Goal: Browse casually

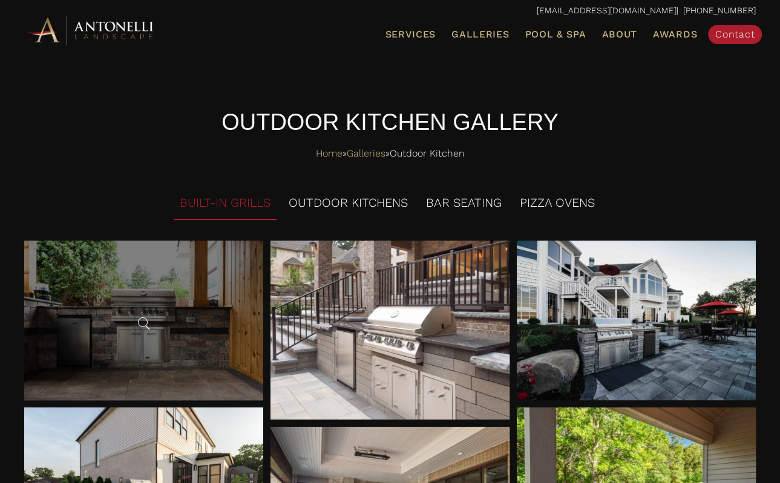
click at [144, 316] on span at bounding box center [143, 323] width 18 height 18
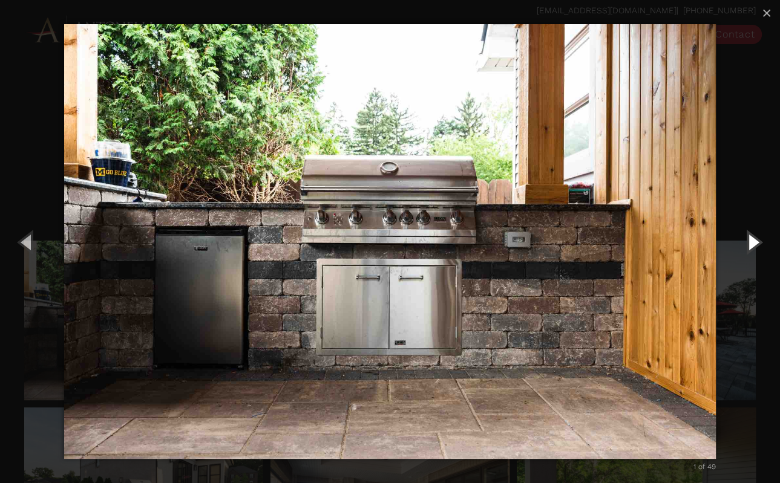
click at [751, 243] on button "Next (Right arrow key)" at bounding box center [752, 242] width 54 height 67
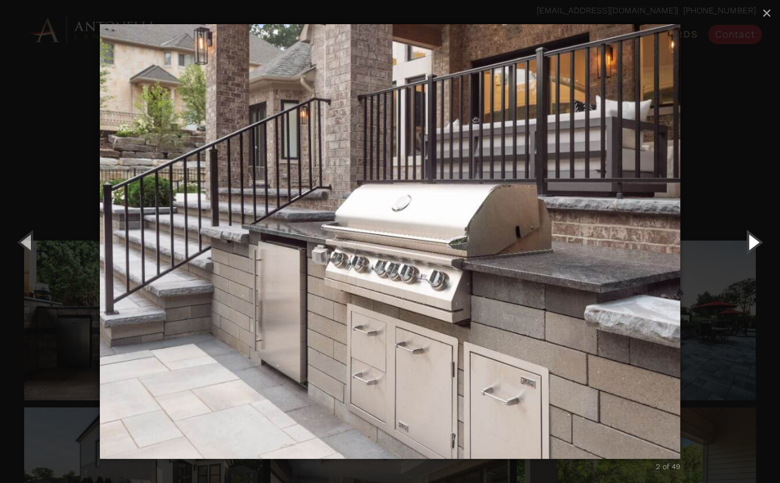
click at [749, 243] on button "Next (Right arrow key)" at bounding box center [752, 242] width 54 height 67
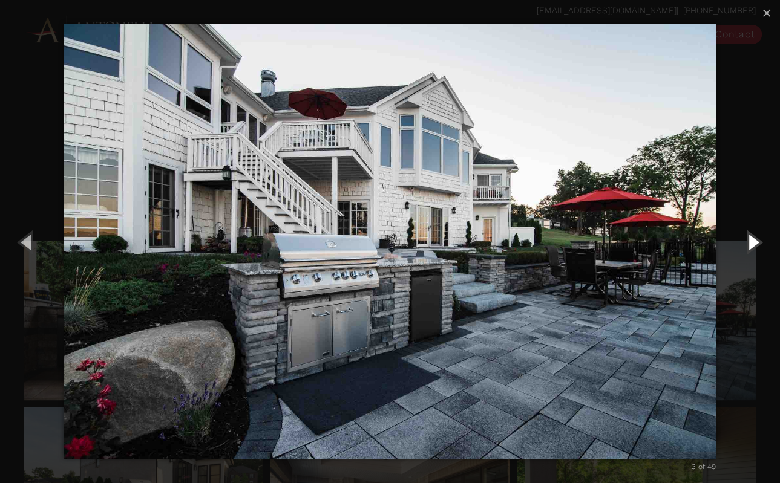
click at [749, 243] on button "Next (Right arrow key)" at bounding box center [752, 242] width 54 height 67
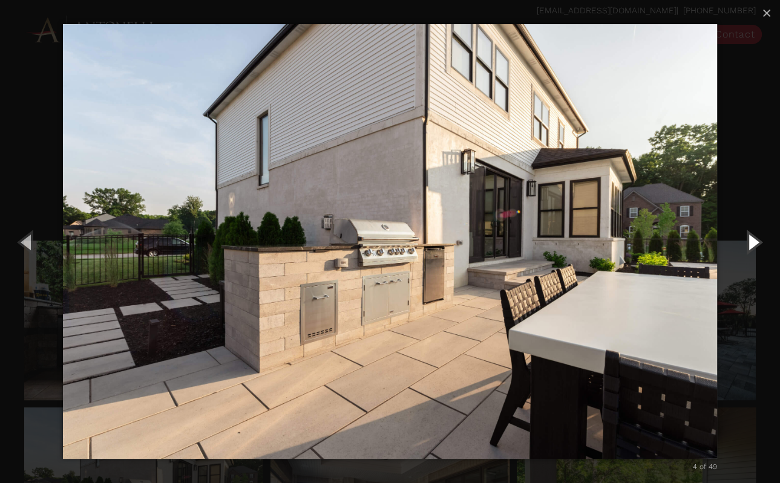
click at [748, 243] on button "Next (Right arrow key)" at bounding box center [752, 242] width 54 height 67
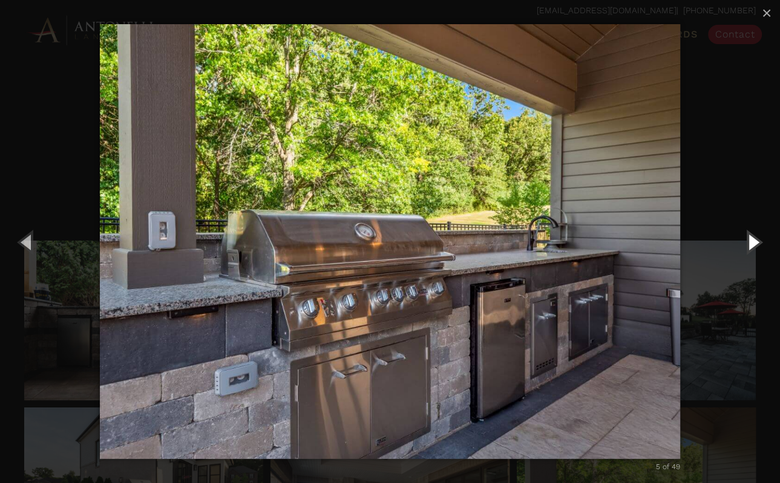
click at [751, 244] on button "Next (Right arrow key)" at bounding box center [752, 242] width 54 height 67
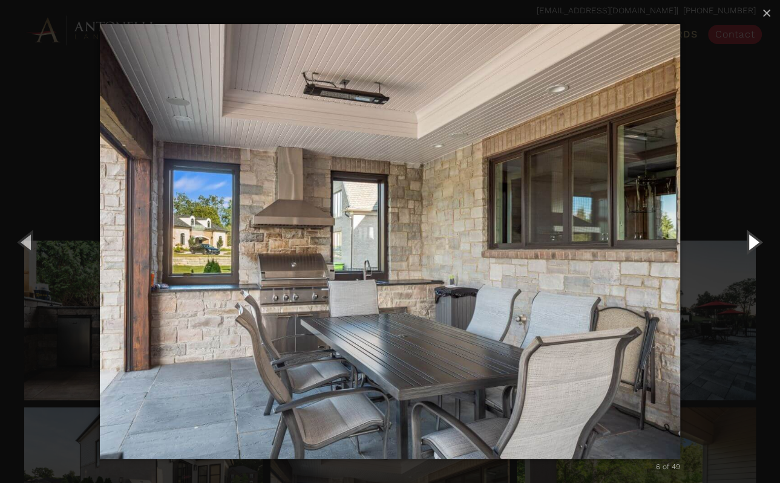
click at [751, 244] on button "Next (Right arrow key)" at bounding box center [752, 242] width 54 height 67
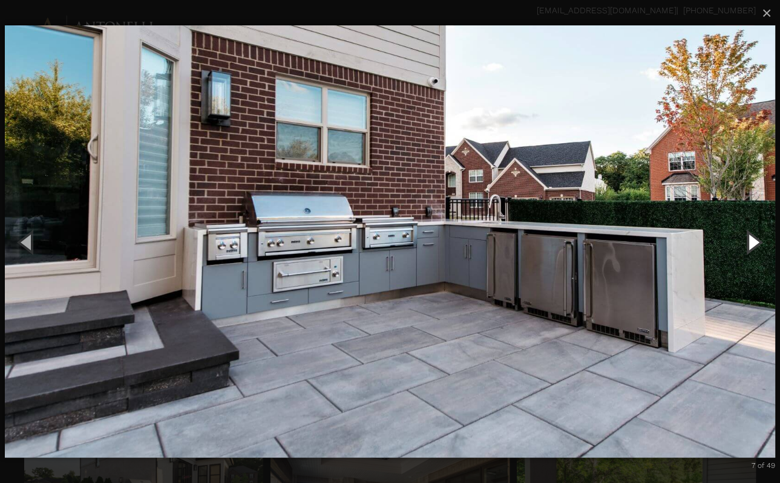
click at [749, 246] on button "Next (Right arrow key)" at bounding box center [752, 242] width 54 height 67
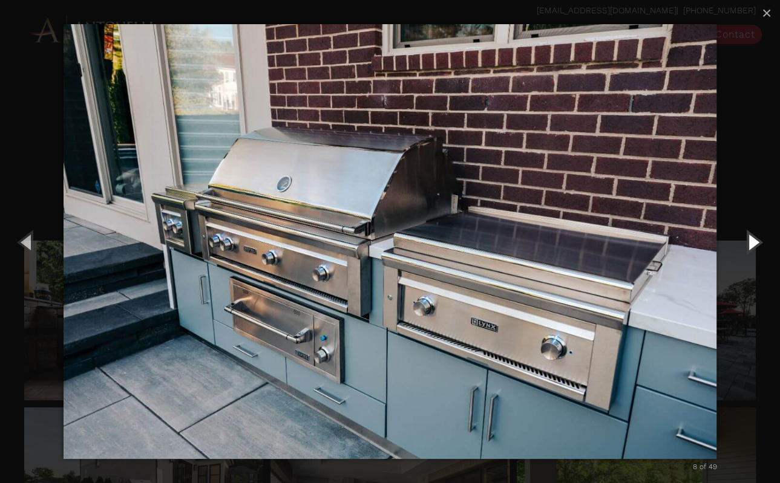
click at [749, 246] on button "Next (Right arrow key)" at bounding box center [752, 242] width 54 height 67
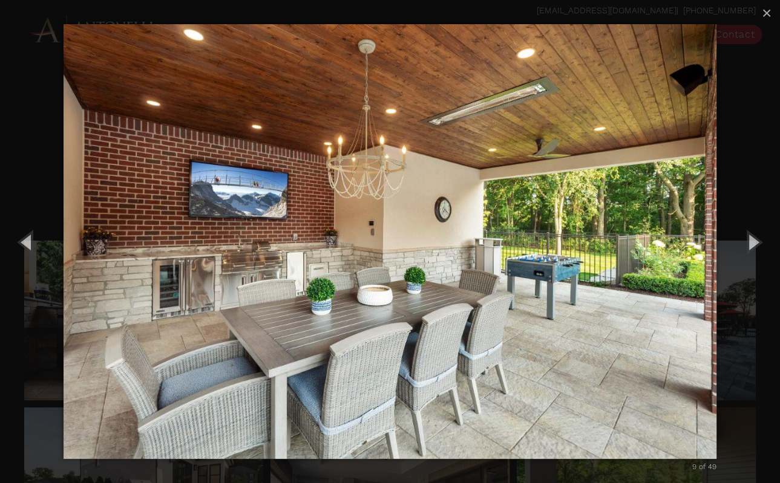
click at [225, 293] on img "carousel" at bounding box center [390, 241] width 653 height 483
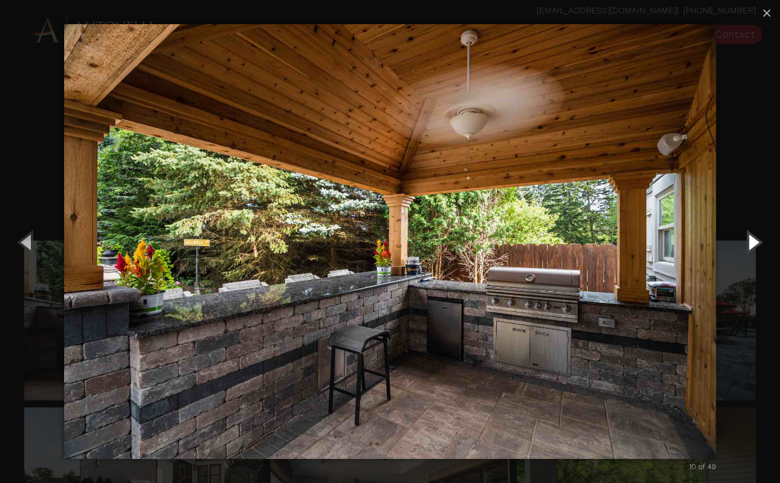
click at [755, 236] on button "Next (Right arrow key)" at bounding box center [752, 242] width 54 height 67
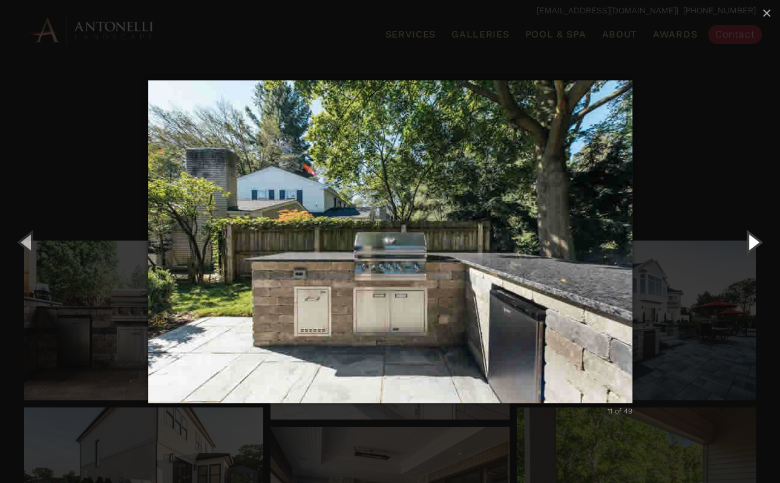
click at [751, 241] on button "Next (Right arrow key)" at bounding box center [752, 242] width 54 height 67
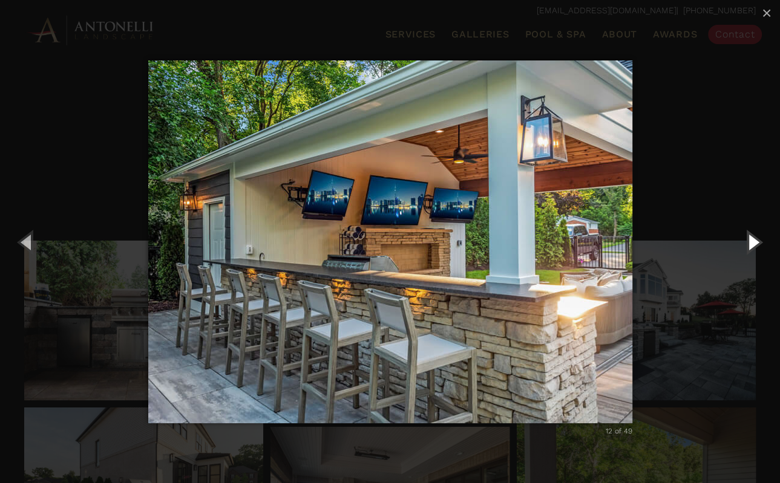
click at [754, 238] on button "Next (Right arrow key)" at bounding box center [752, 242] width 54 height 67
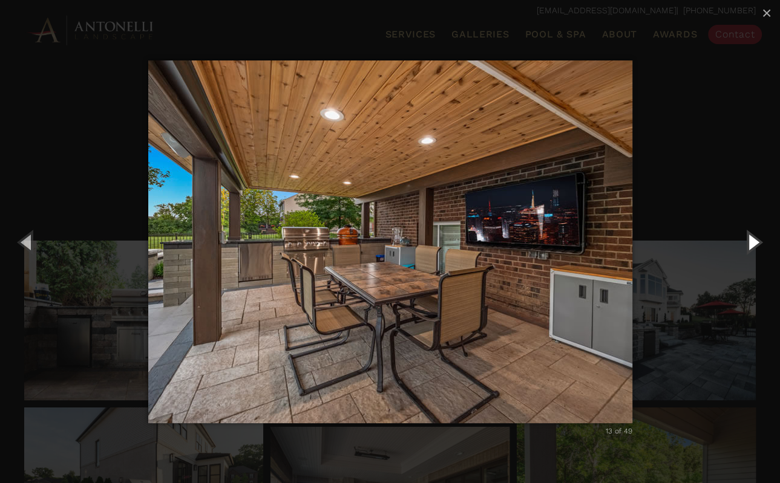
click at [755, 246] on button "Next (Right arrow key)" at bounding box center [752, 242] width 54 height 67
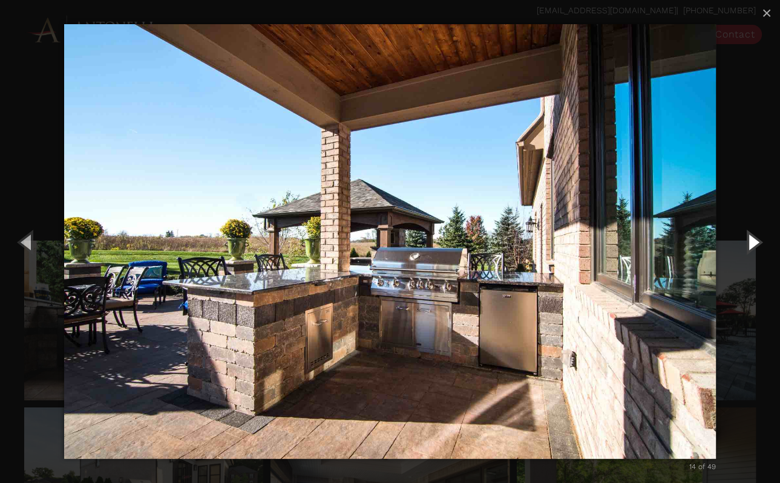
click at [754, 246] on button "Next (Right arrow key)" at bounding box center [752, 242] width 54 height 67
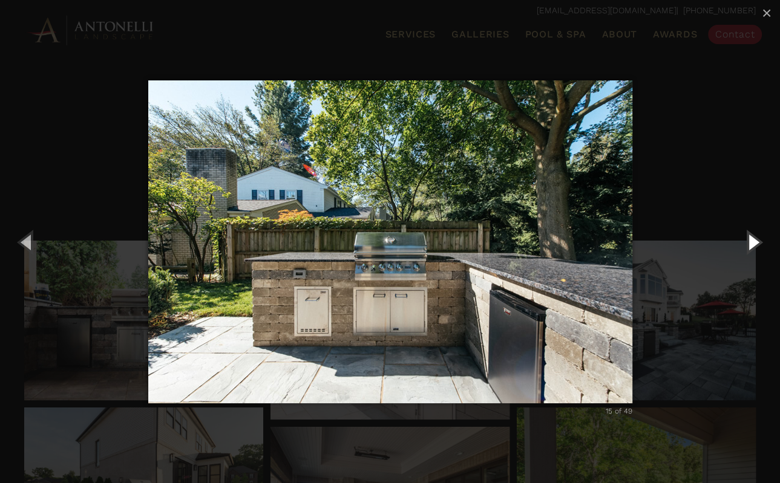
click at [753, 246] on button "Next (Right arrow key)" at bounding box center [752, 242] width 54 height 67
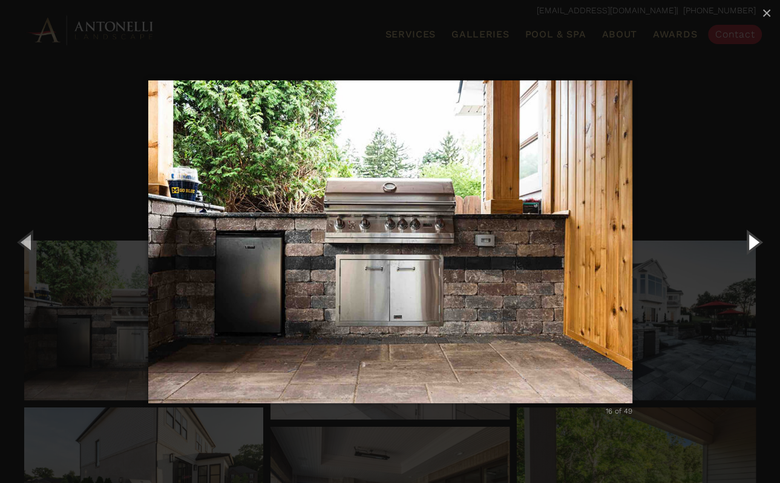
click at [753, 246] on button "Next (Right arrow key)" at bounding box center [752, 242] width 54 height 67
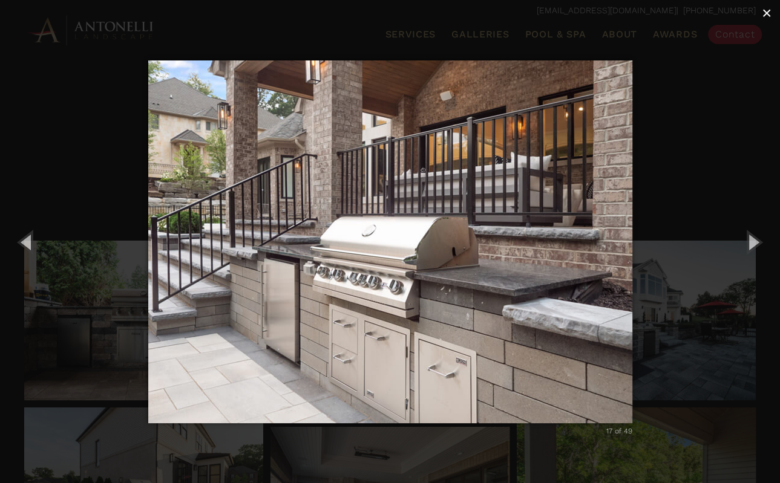
click at [767, 7] on span "×" at bounding box center [766, 13] width 10 height 19
